Goal: Task Accomplishment & Management: Complete application form

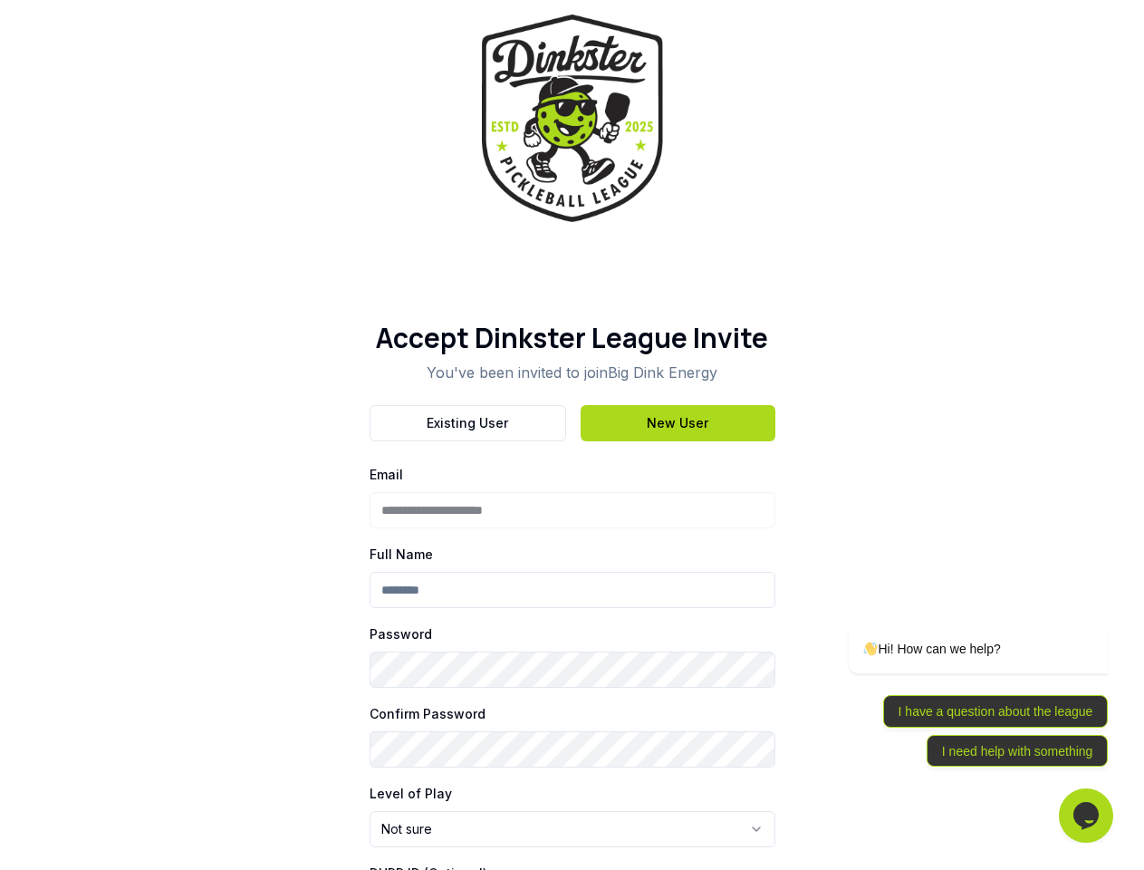
click at [572, 435] on div "Existing User New User" at bounding box center [573, 423] width 406 height 36
click at [468, 423] on button "Existing User" at bounding box center [468, 423] width 197 height 36
click at [678, 354] on h1 "Accept Dinkster League Invite" at bounding box center [573, 338] width 406 height 33
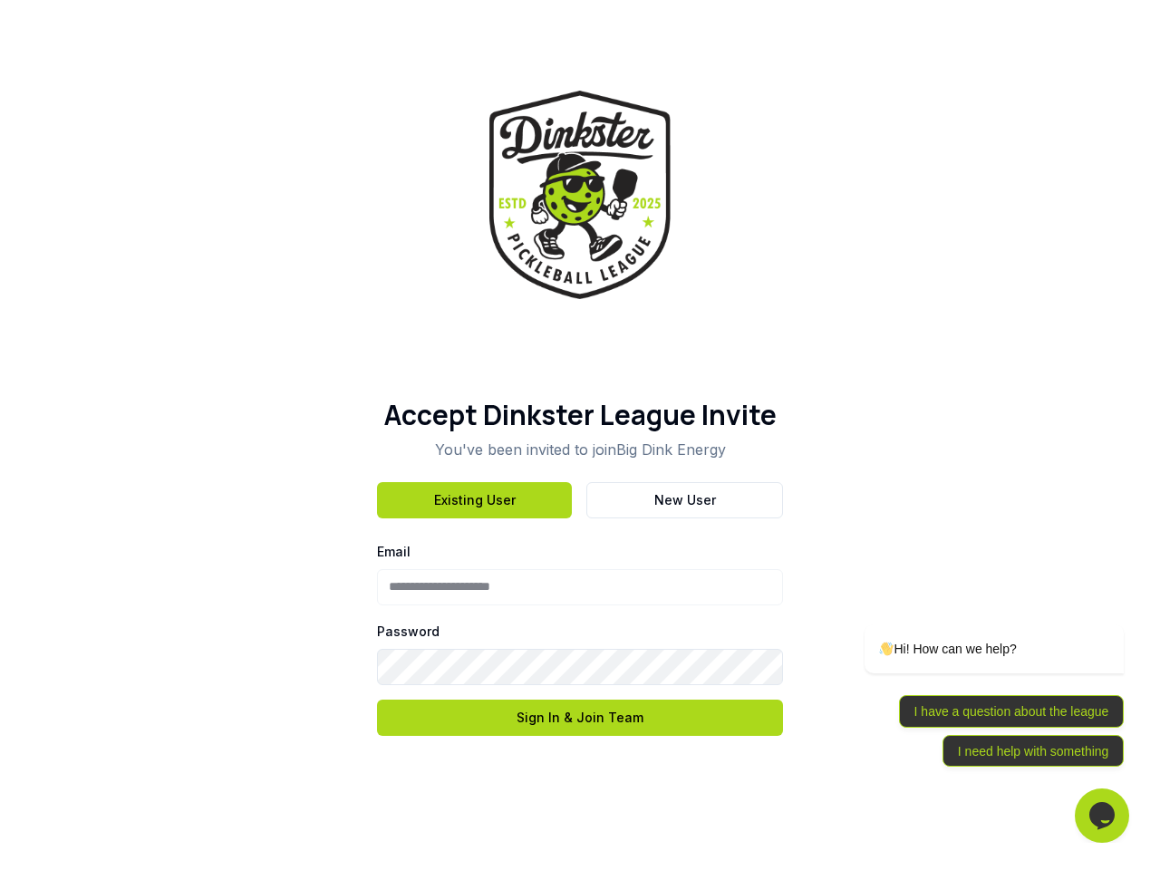
click at [573, 829] on div "**********" at bounding box center [580, 435] width 1160 height 870
click at [1086, 816] on div "Opens Chat This icon Opens the chat window." at bounding box center [1102, 815] width 54 height 29
click at [0, 0] on div at bounding box center [0, 0] width 0 height 0
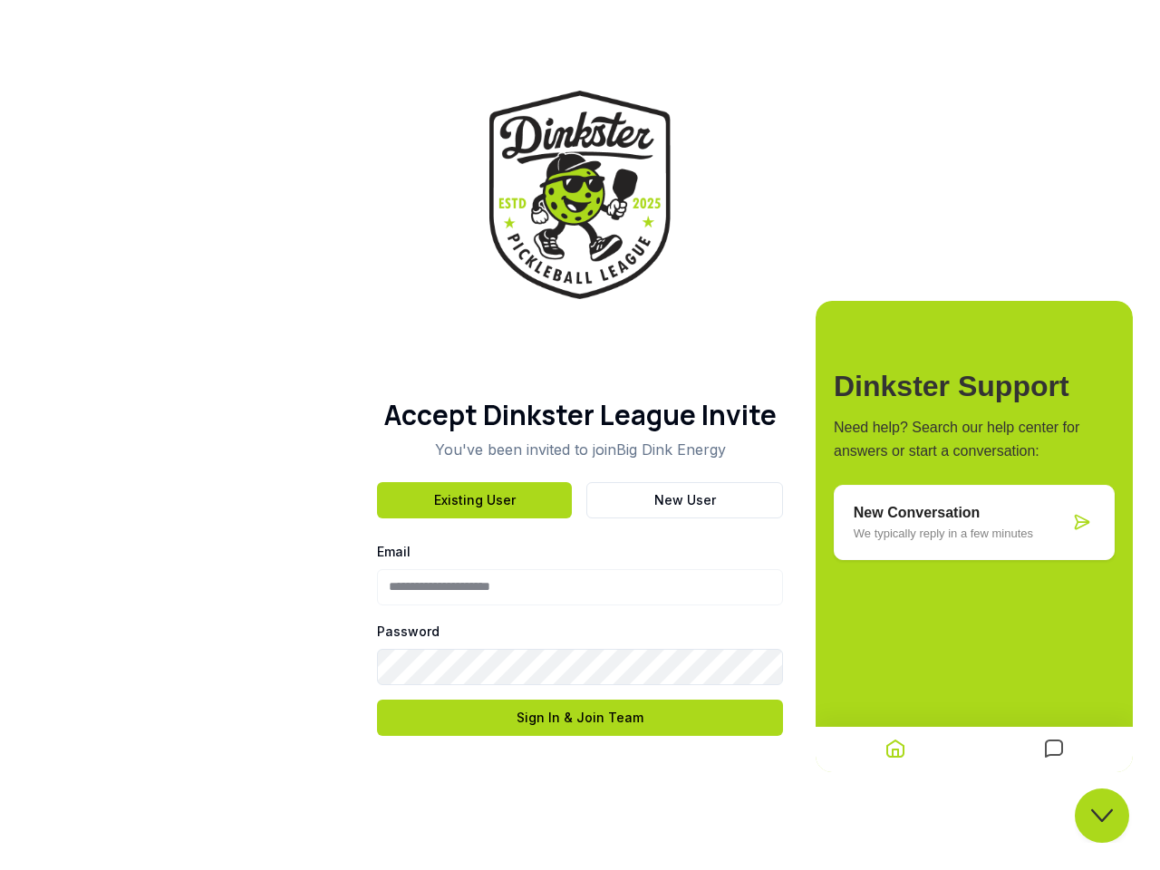
click at [955, 696] on div "Dinkster Support Need help? Search our help center for answers or start a conve…" at bounding box center [974, 536] width 317 height 471
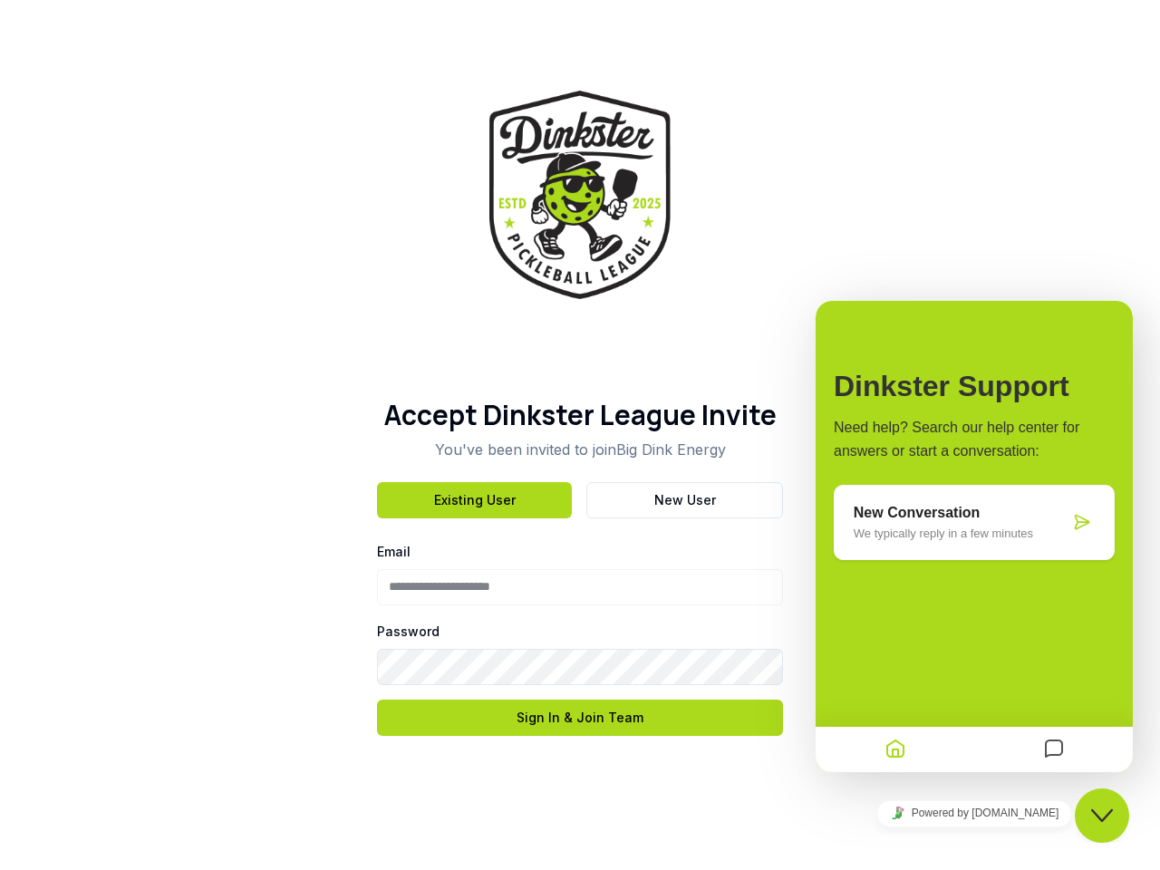
click at [996, 711] on div "Dinkster Support Need help? Search our help center for answers or start a conve…" at bounding box center [974, 536] width 317 height 471
click at [1018, 751] on div at bounding box center [1053, 749] width 159 height 35
